Goal: Information Seeking & Learning: Learn about a topic

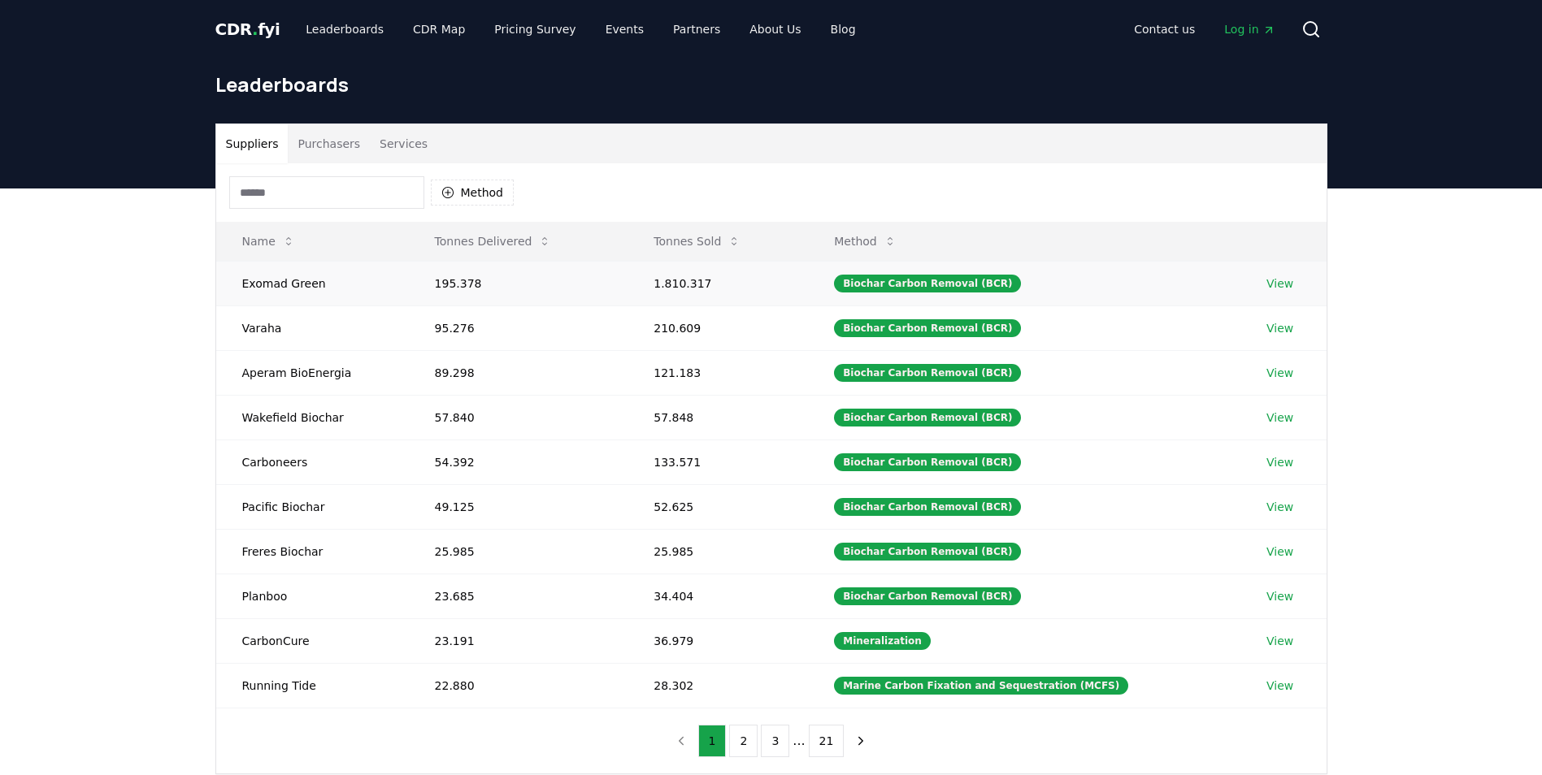
click at [328, 287] on td "Exomad Green" at bounding box center [312, 283] width 193 height 45
click at [287, 286] on td "Exomad Green" at bounding box center [312, 283] width 193 height 45
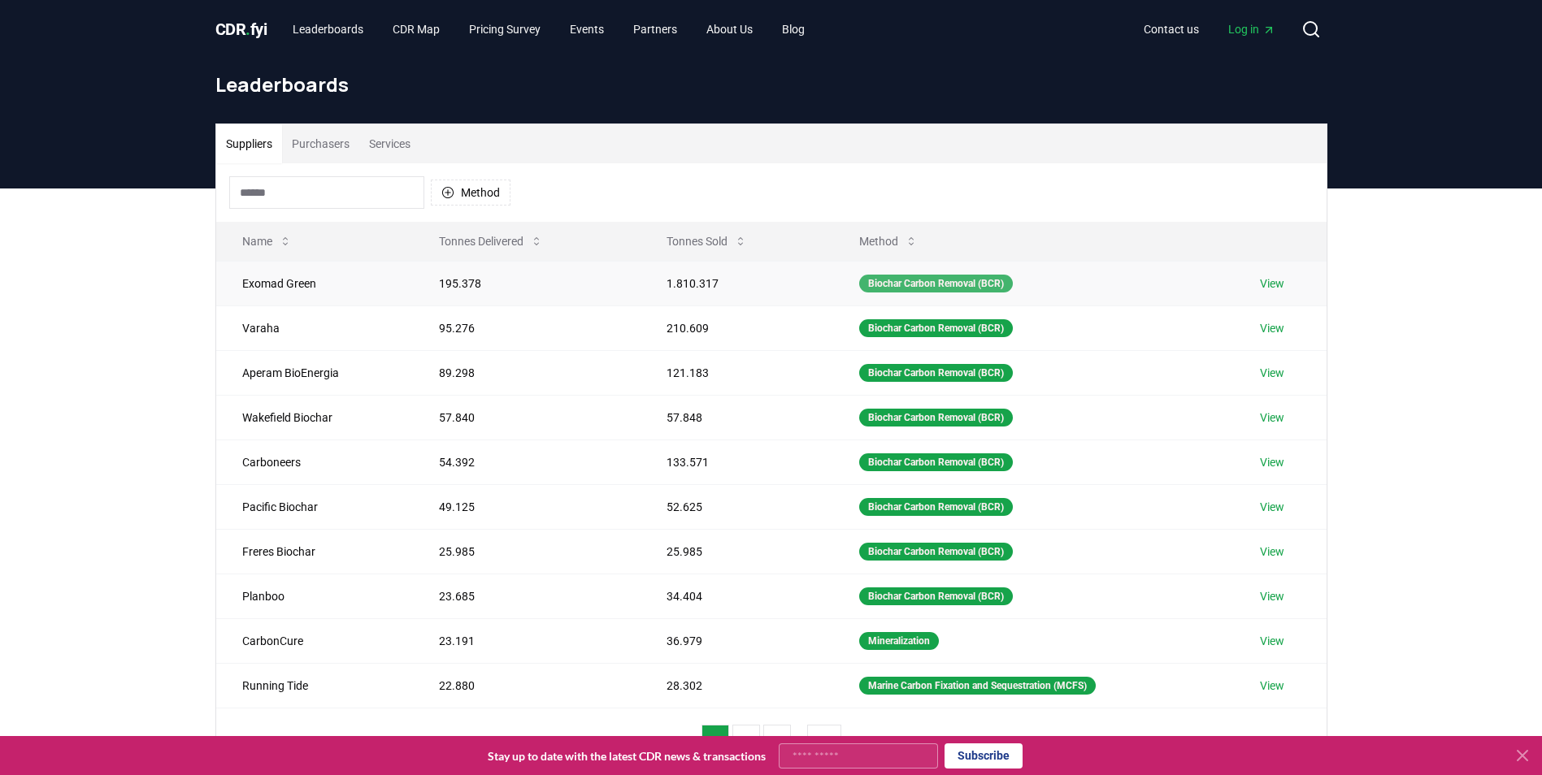
click at [905, 283] on div "Biochar Carbon Removal (BCR)" at bounding box center [936, 284] width 154 height 18
click at [1275, 282] on link "View" at bounding box center [1272, 284] width 24 height 16
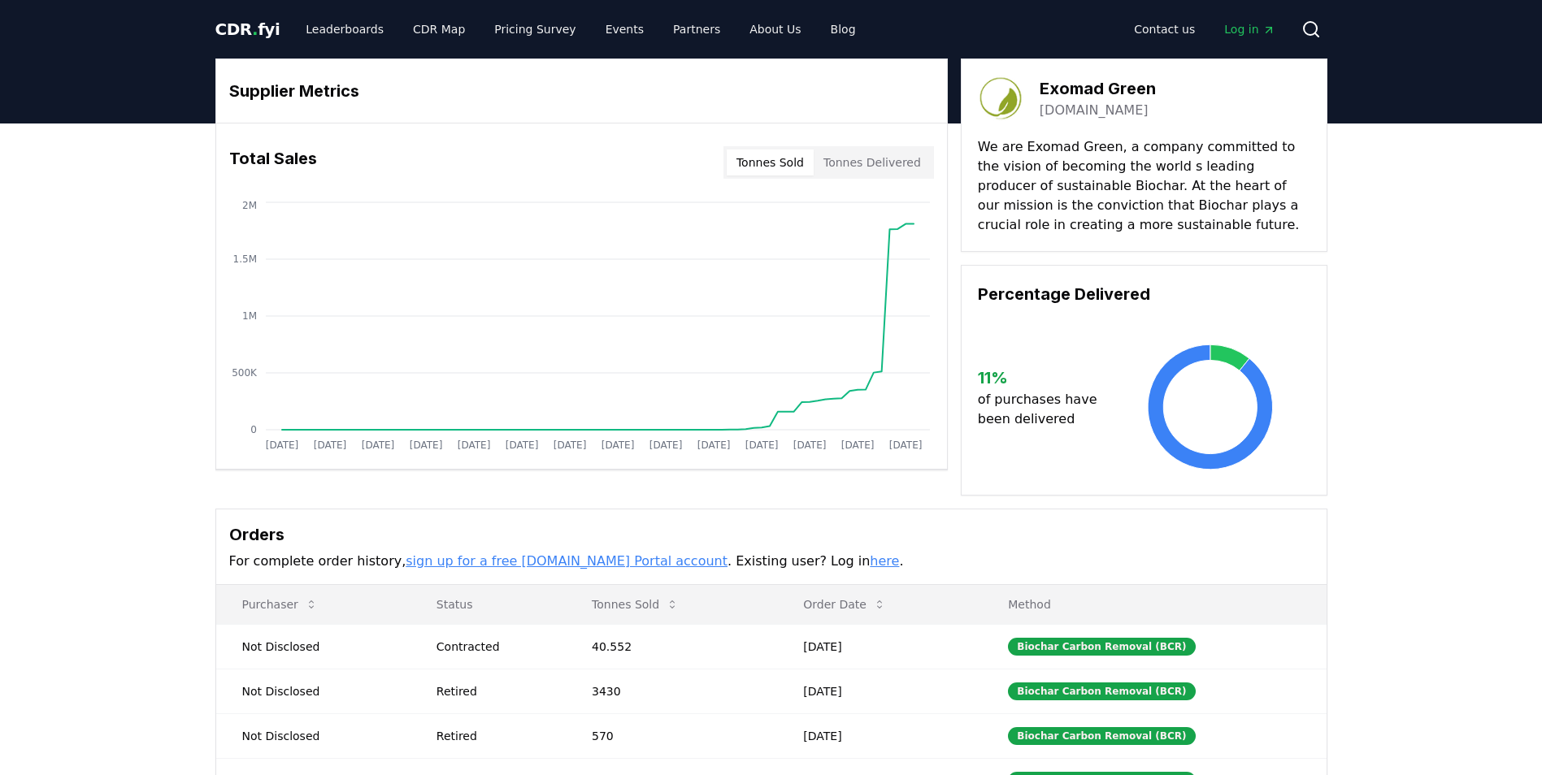
click at [791, 162] on button "Tonnes Sold" at bounding box center [770, 163] width 87 height 26
